Goal: Task Accomplishment & Management: Use online tool/utility

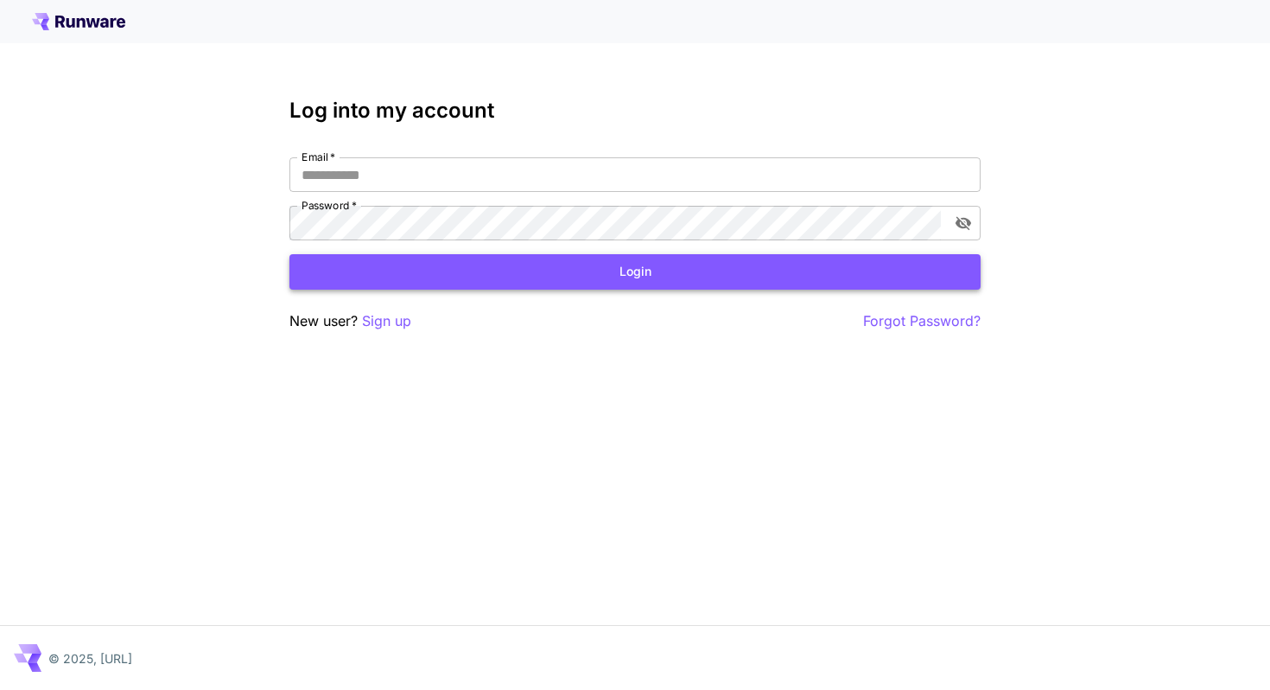
type input "**********"
click at [682, 273] on button "Login" at bounding box center [635, 271] width 691 height 35
